Goal: Information Seeking & Learning: Learn about a topic

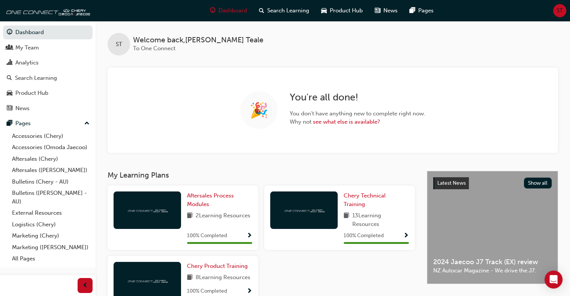
click at [494, 57] on div "ST Welcome back , [PERSON_NAME] To One Connect 🎉 You're all done! You don't hav…" at bounding box center [333, 87] width 475 height 132
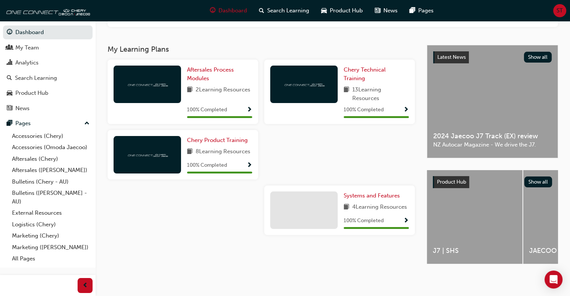
scroll to position [129, 0]
click at [28, 183] on link "Bulletins (Chery - AU)" at bounding box center [51, 182] width 84 height 12
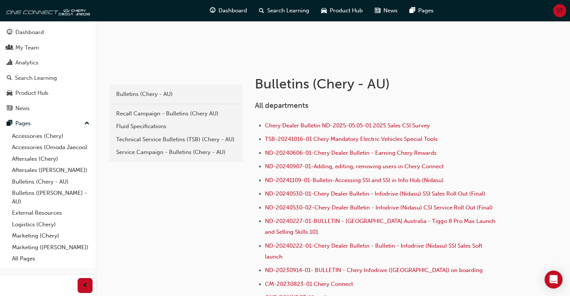
scroll to position [112, 0]
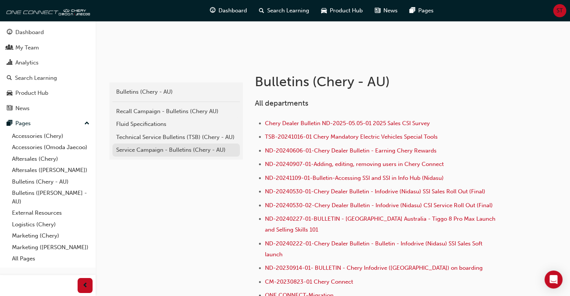
click at [134, 150] on div "Service Campaign - Bulletins (Chery - AU)" at bounding box center [176, 150] width 120 height 9
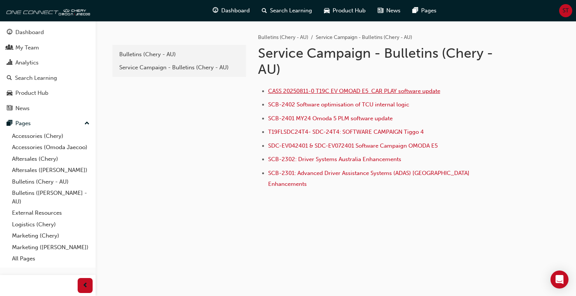
click at [336, 91] on span "CASS 20250811-0 T19C EV OMOAD E5 CAR PLAY software update" at bounding box center [354, 91] width 172 height 7
click at [291, 90] on span "CASS 20250811-0 T19C EV OMOAD E5 CAR PLAY software update" at bounding box center [354, 91] width 172 height 7
